Goal: Task Accomplishment & Management: Use online tool/utility

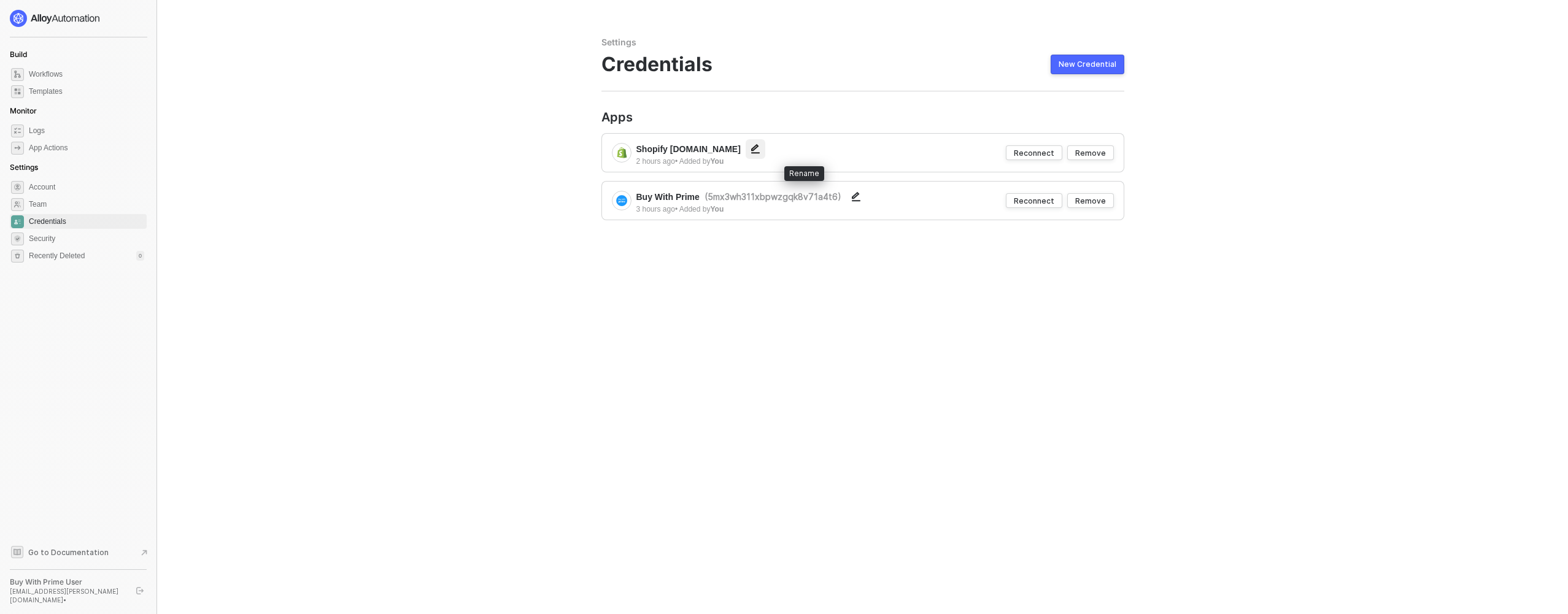
click at [760, 146] on icon "button" at bounding box center [755, 149] width 8 height 9
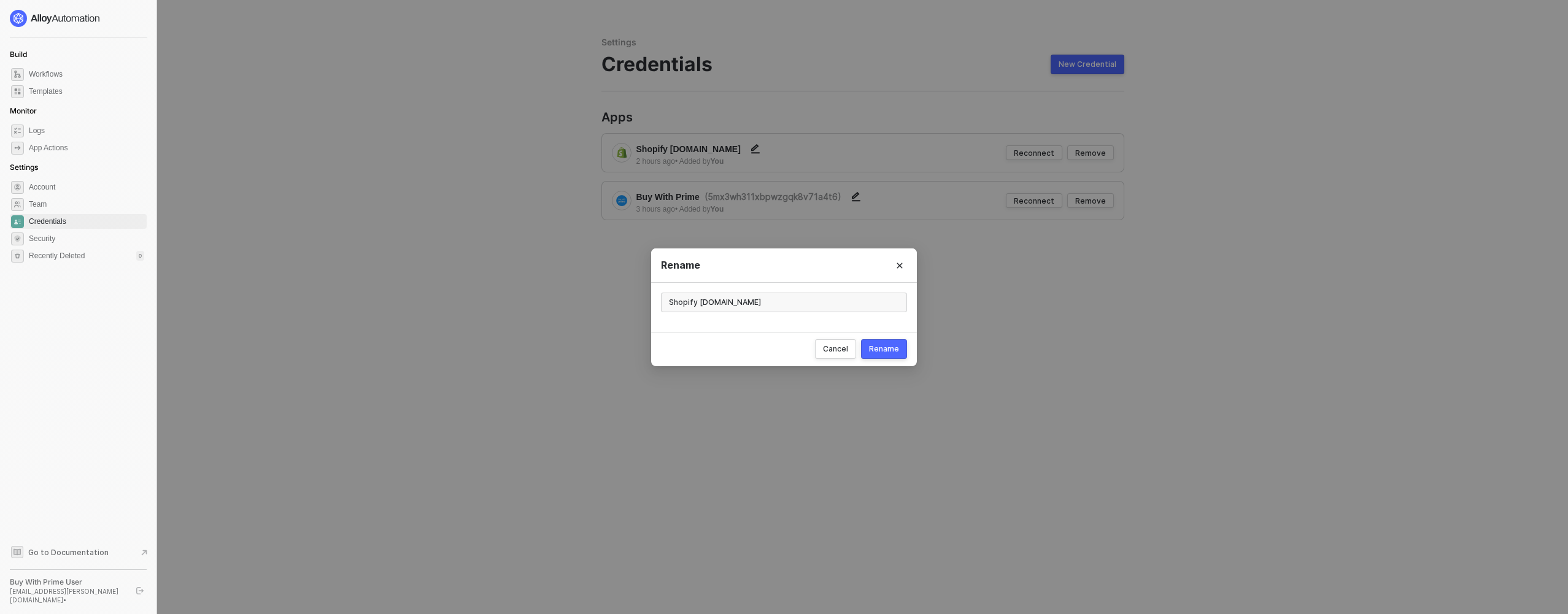
click at [487, 148] on div "Rename Shopify austerestore.myshopify.com Cancel Rename" at bounding box center [784, 307] width 1568 height 614
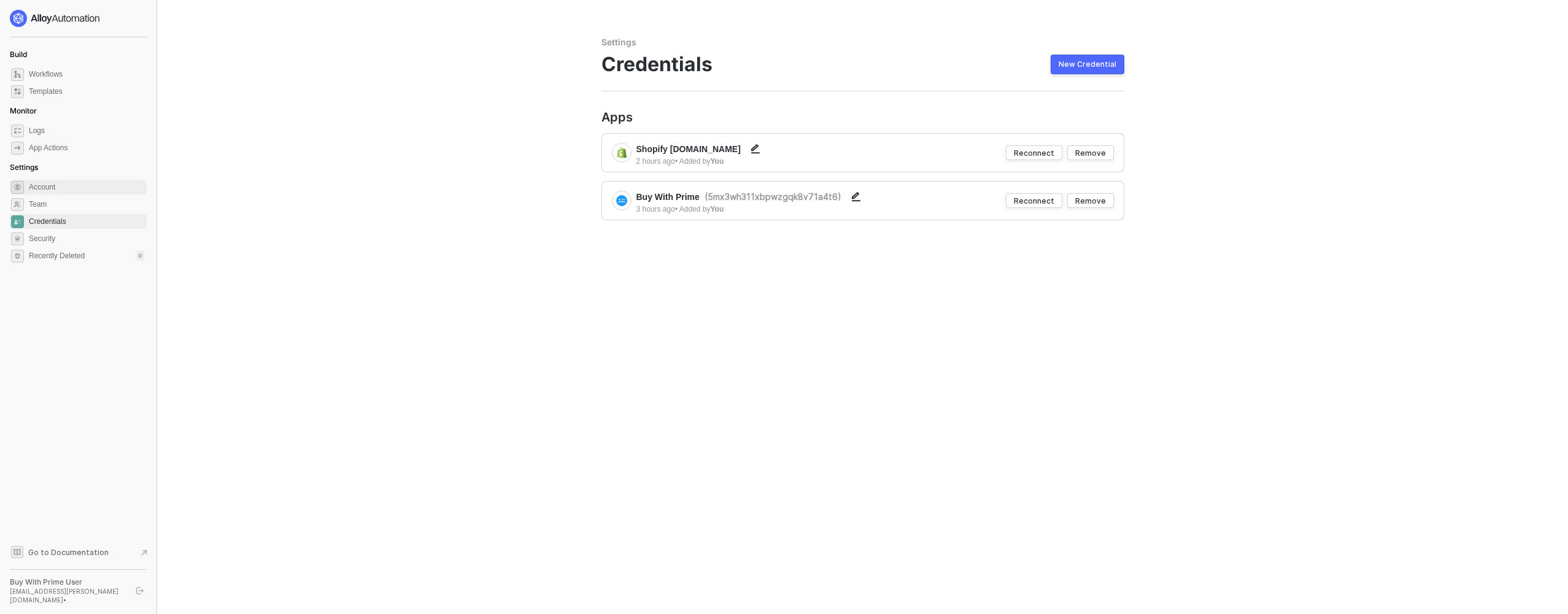
click at [72, 180] on span "Account" at bounding box center [86, 187] width 115 height 15
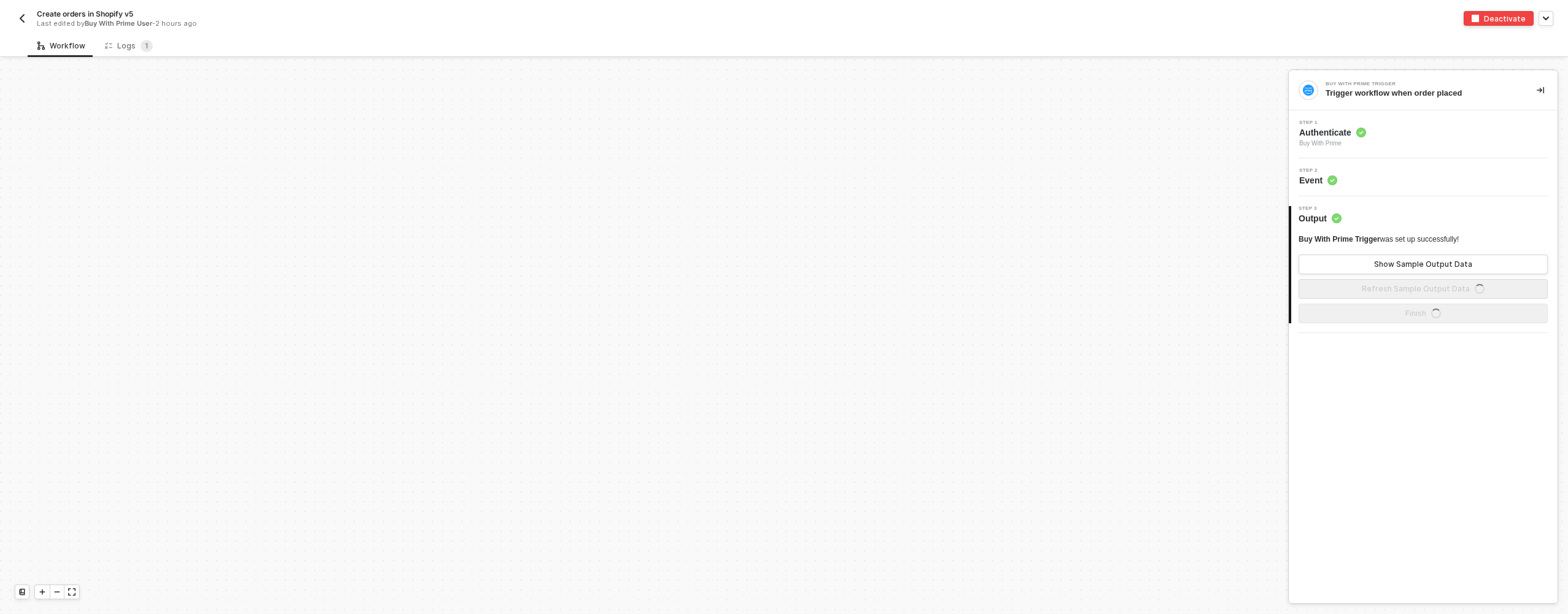
scroll to position [537, 0]
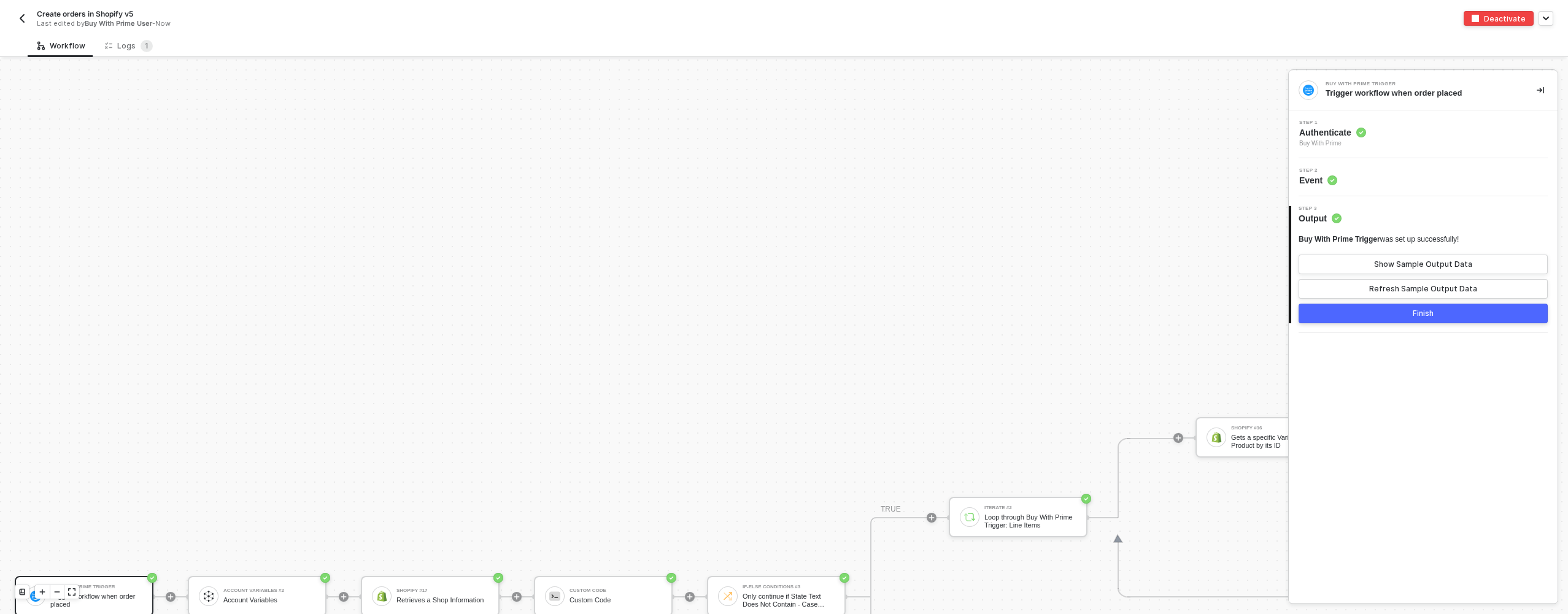
drag, startPoint x: 1009, startPoint y: 337, endPoint x: 958, endPoint y: 216, distance: 131.3
click at [122, 45] on div "Logs 1" at bounding box center [129, 46] width 48 height 12
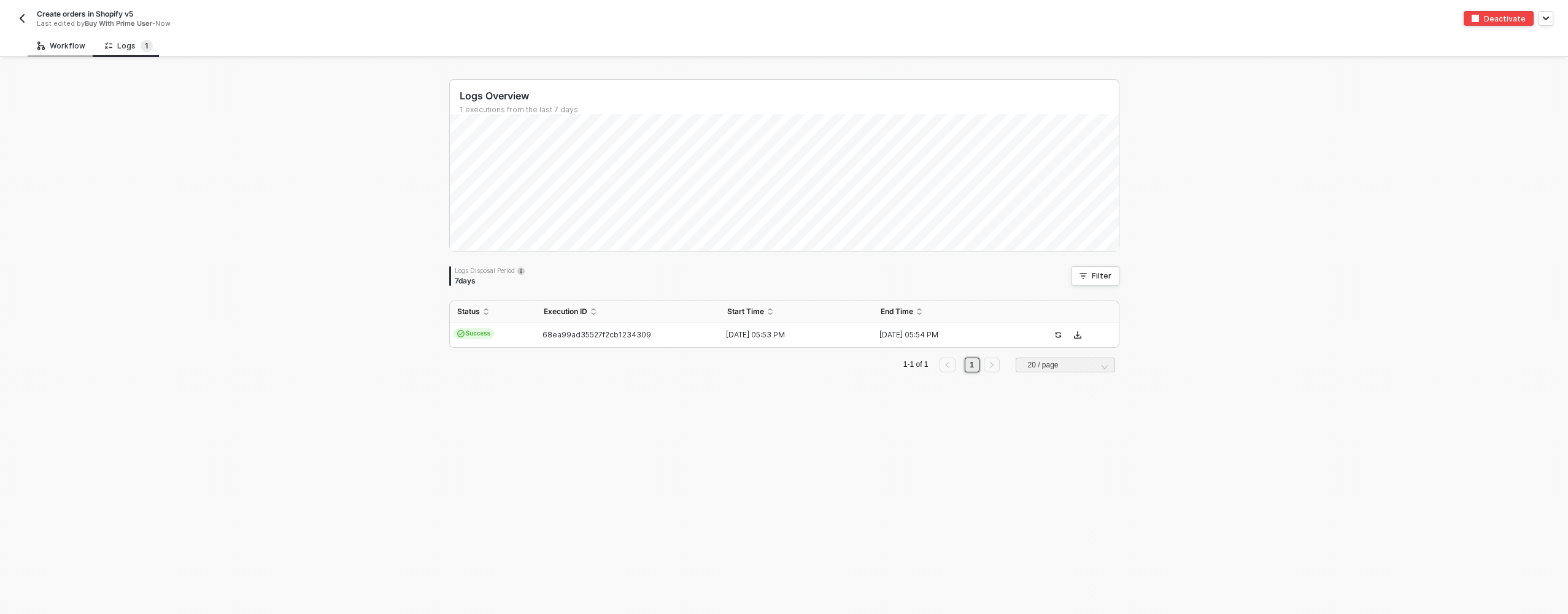
click at [64, 46] on div "Workflow" at bounding box center [61, 46] width 48 height 10
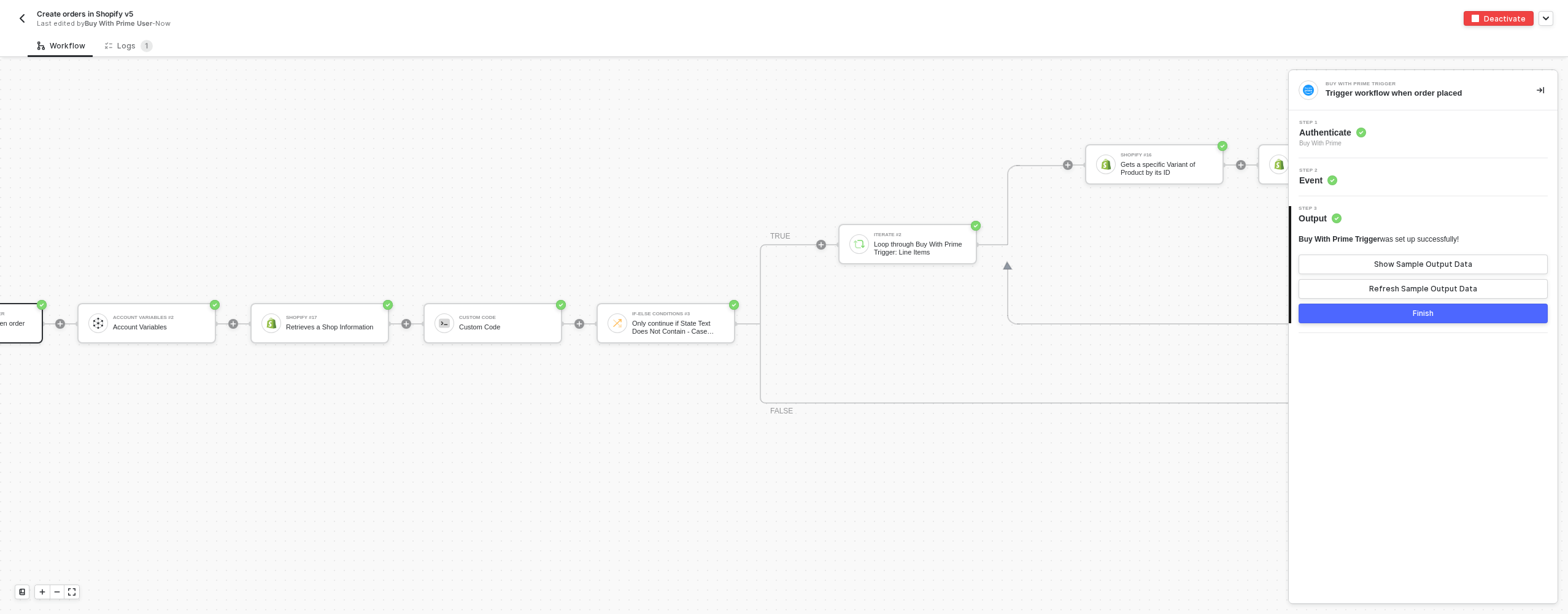
scroll to position [810, 0]
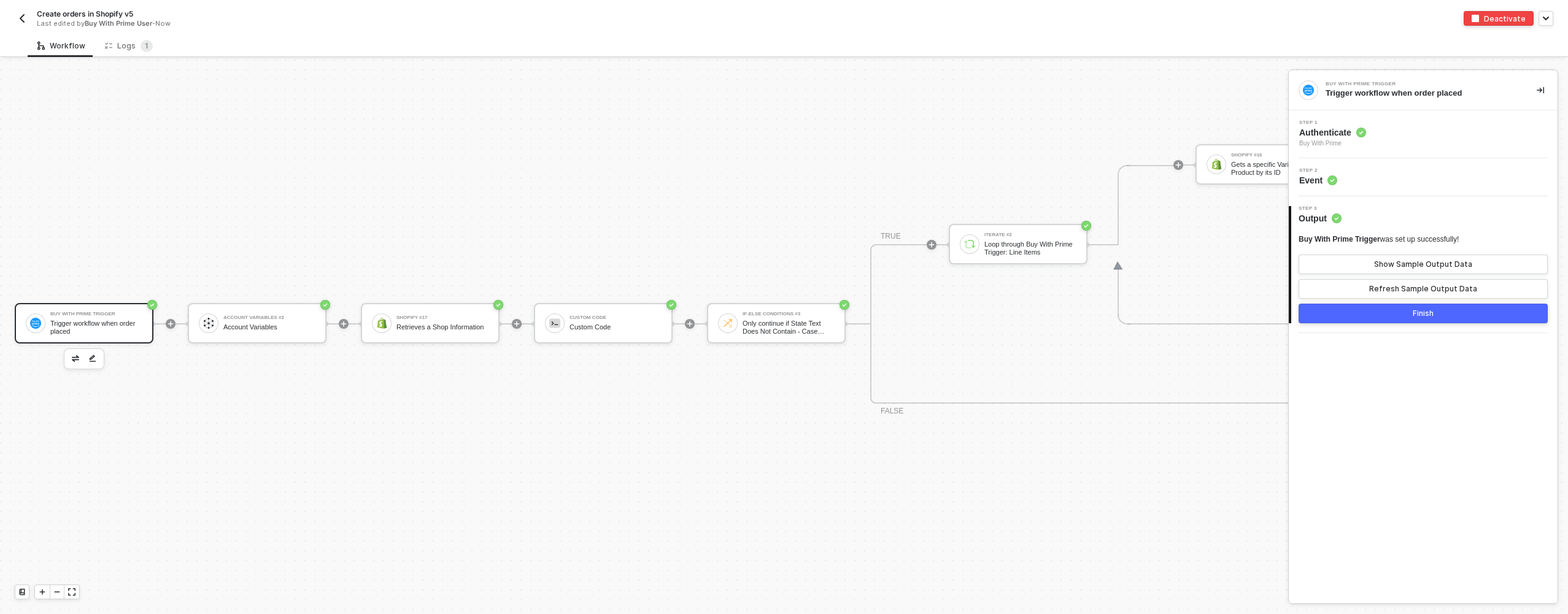
click at [26, 21] on img "button" at bounding box center [22, 18] width 10 height 10
